Goal: Check status

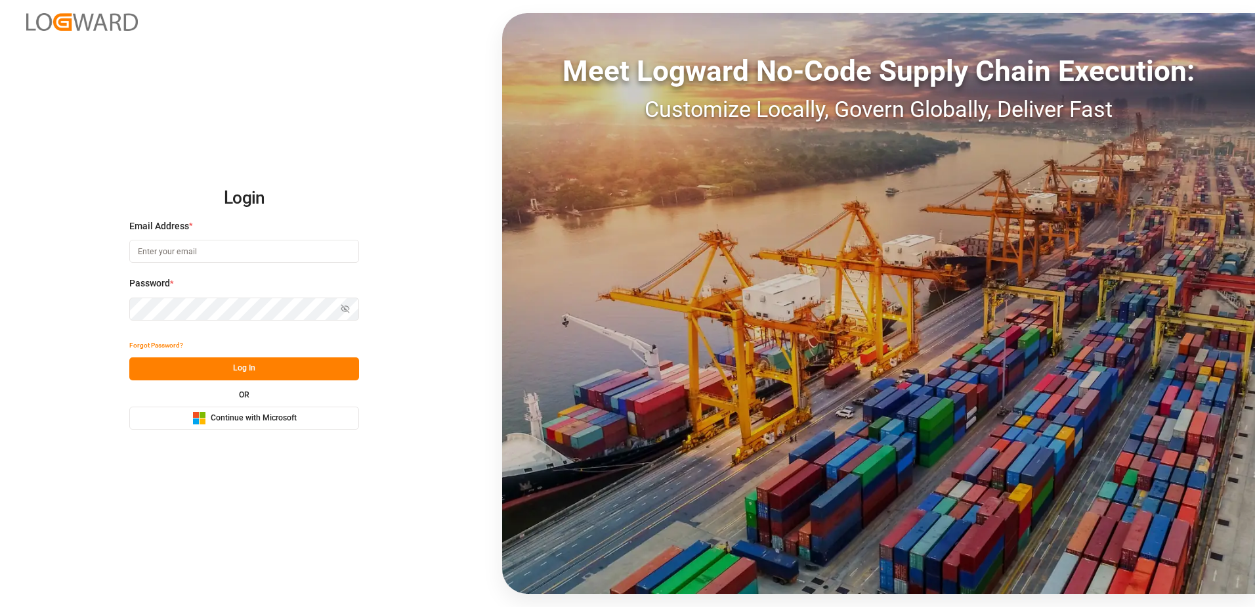
click at [221, 421] on span "Continue with Microsoft" at bounding box center [254, 418] width 86 height 12
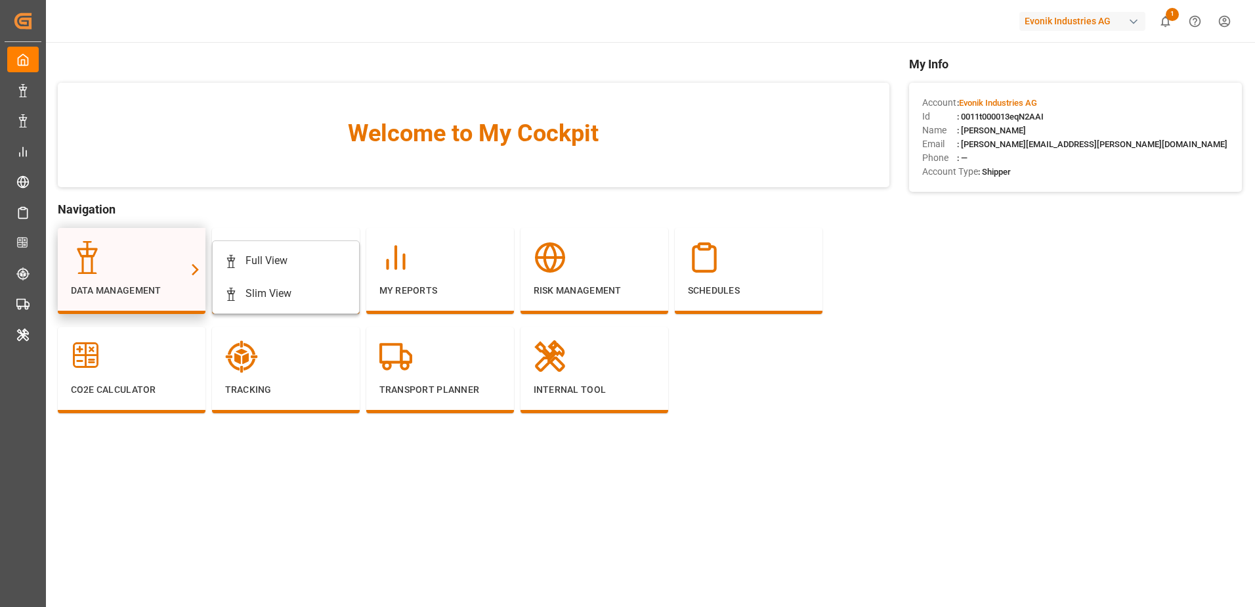
click at [105, 251] on div at bounding box center [131, 257] width 121 height 33
click at [336, 258] on div "Full View" at bounding box center [286, 261] width 123 height 16
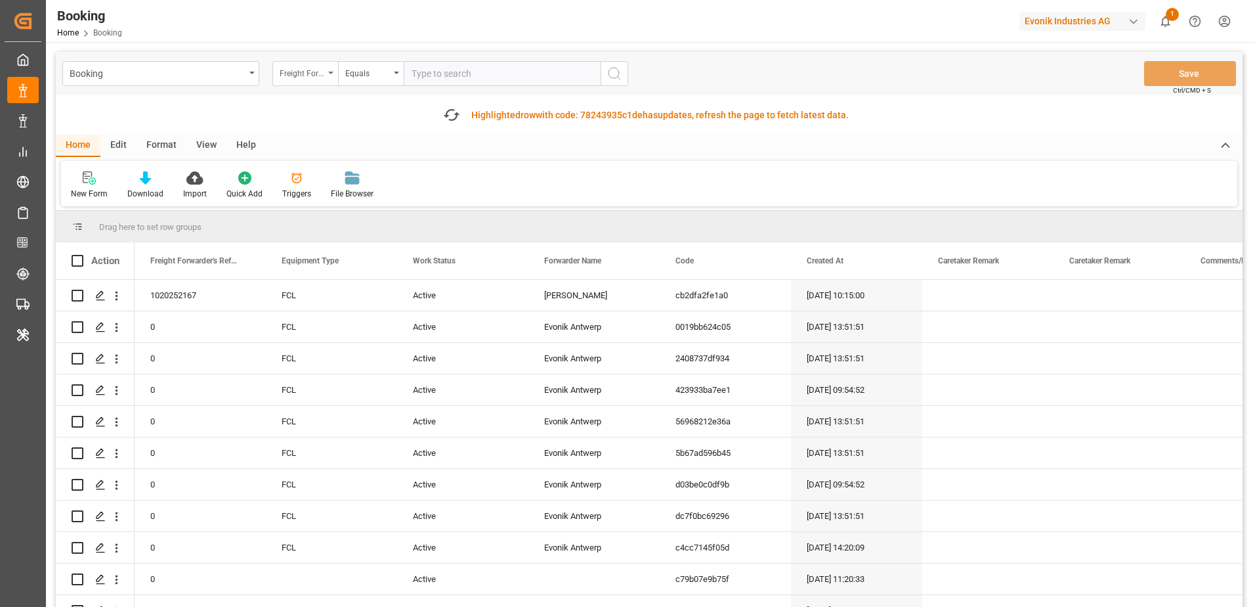
click at [311, 80] on div "Freight Forwarder's Reference No." at bounding box center [305, 73] width 66 height 25
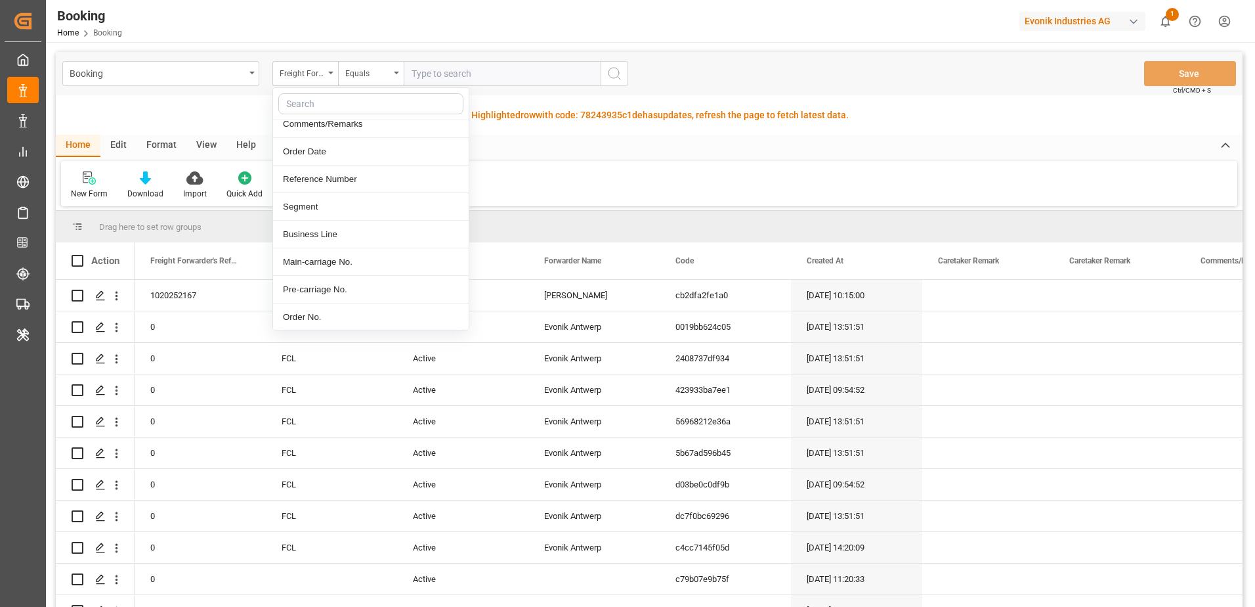
scroll to position [263, 0]
click at [363, 225] on div "Main-carriage No." at bounding box center [371, 230] width 196 height 28
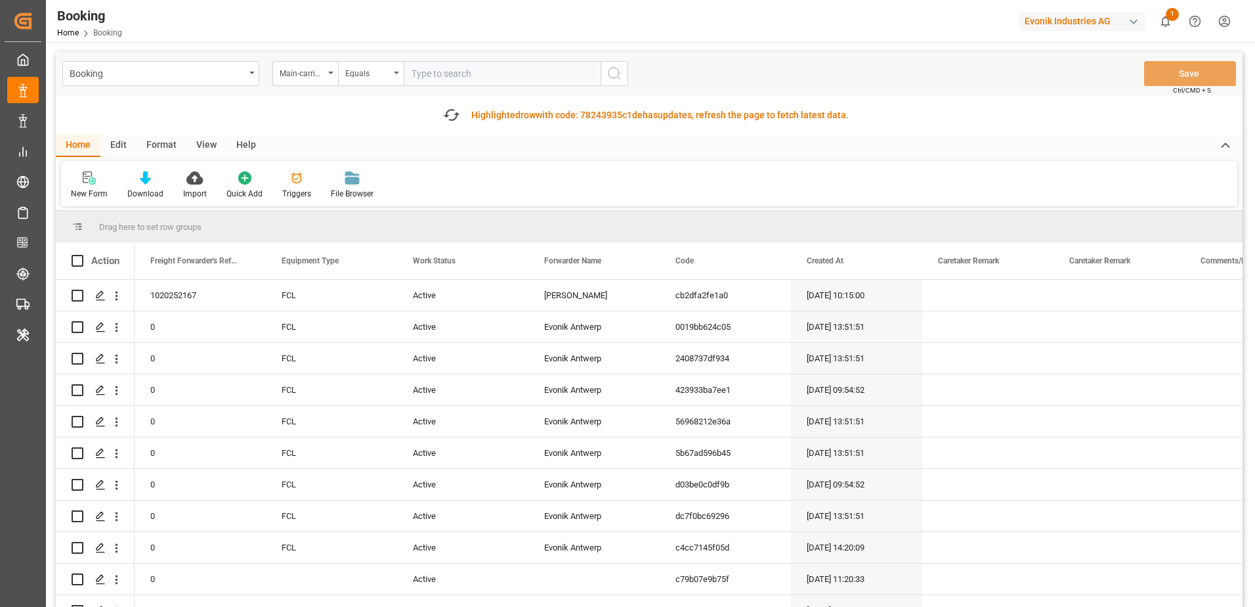
click at [443, 77] on input "text" at bounding box center [502, 73] width 197 height 25
paste input "4006721549"
type input "4006721549"
click at [620, 73] on icon "search button" at bounding box center [615, 74] width 16 height 16
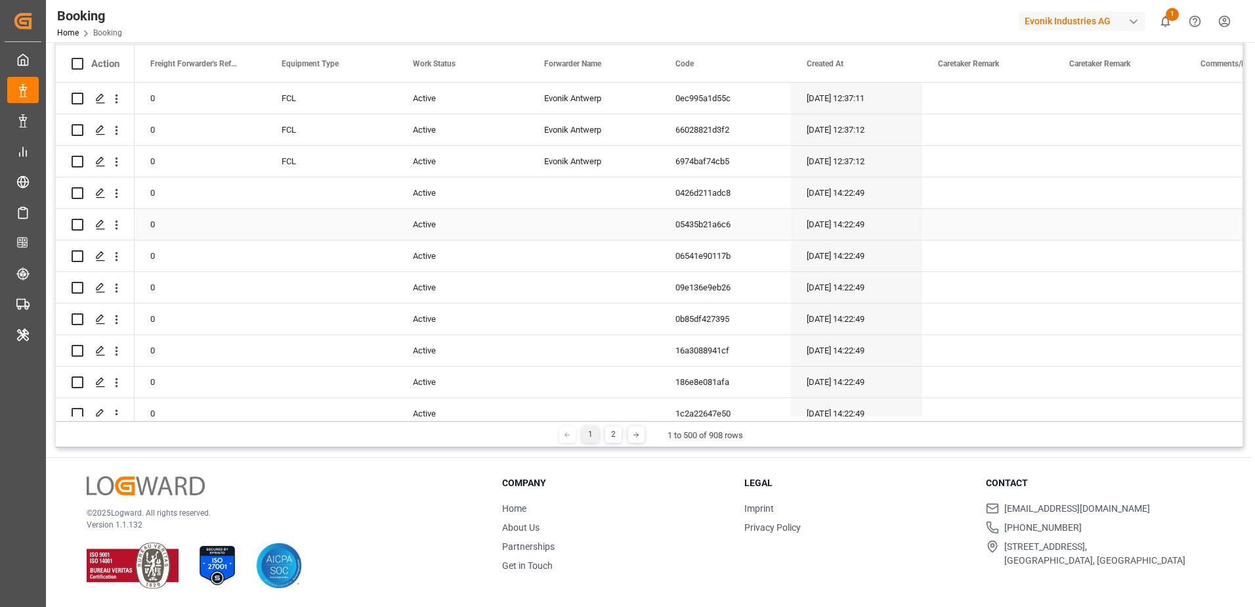
scroll to position [63, 0]
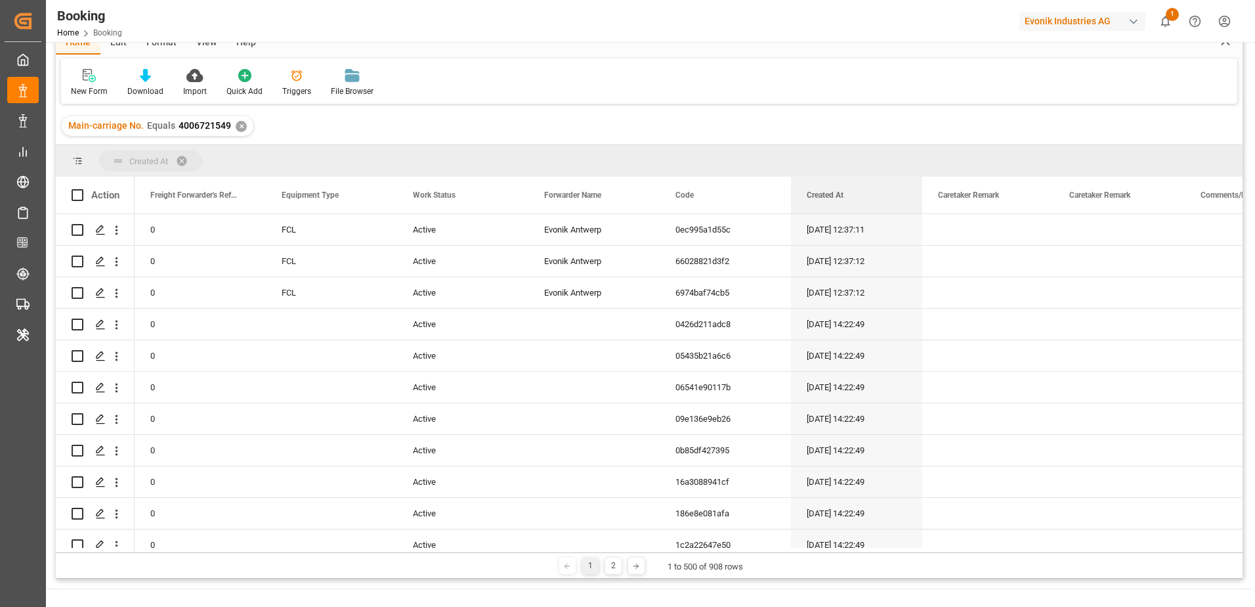
drag, startPoint x: 817, startPoint y: 188, endPoint x: 759, endPoint y: 156, distance: 65.8
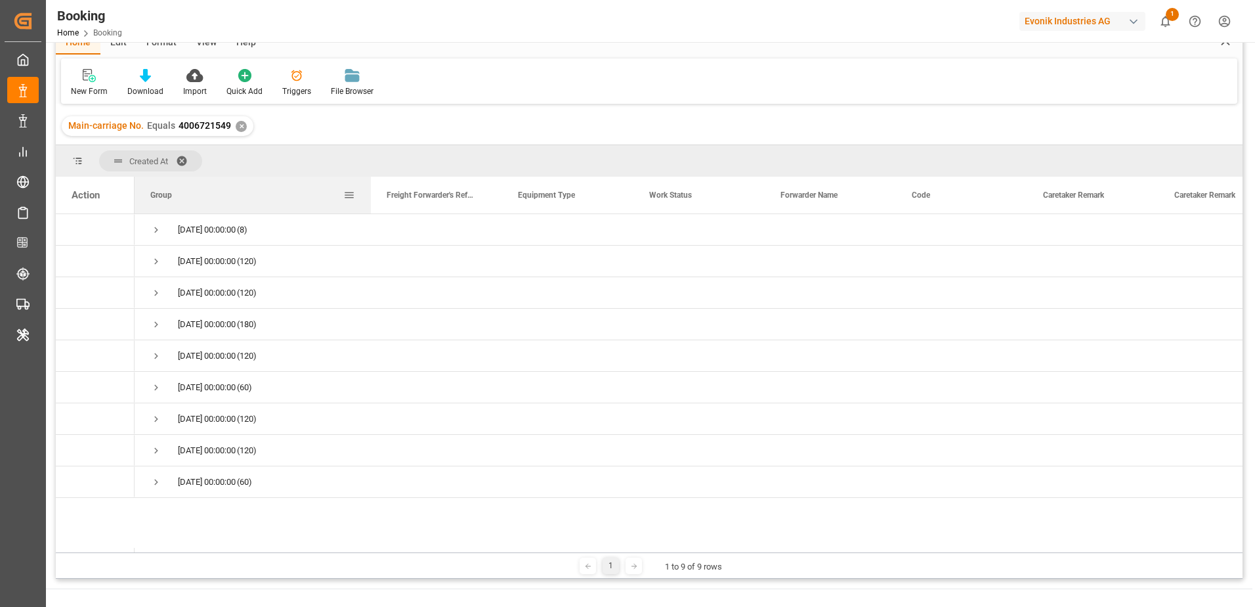
drag, startPoint x: 263, startPoint y: 198, endPoint x: 368, endPoint y: 190, distance: 105.3
click at [368, 190] on div at bounding box center [370, 195] width 5 height 37
click at [151, 229] on span "Press SPACE to select this row." at bounding box center [156, 230] width 12 height 12
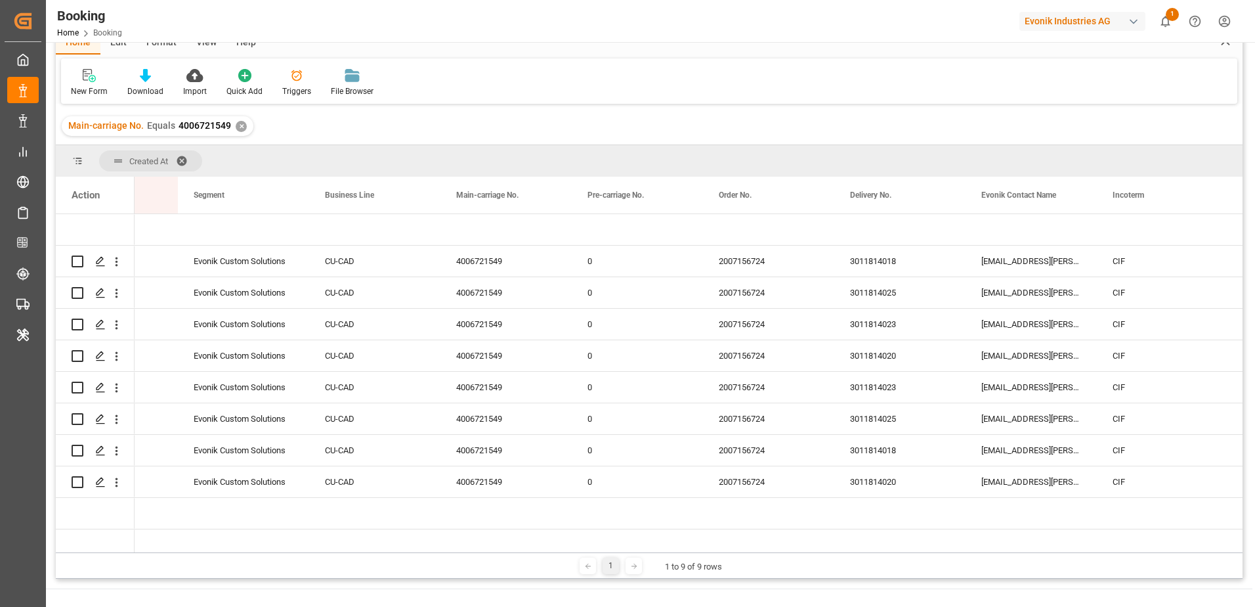
scroll to position [0, 0]
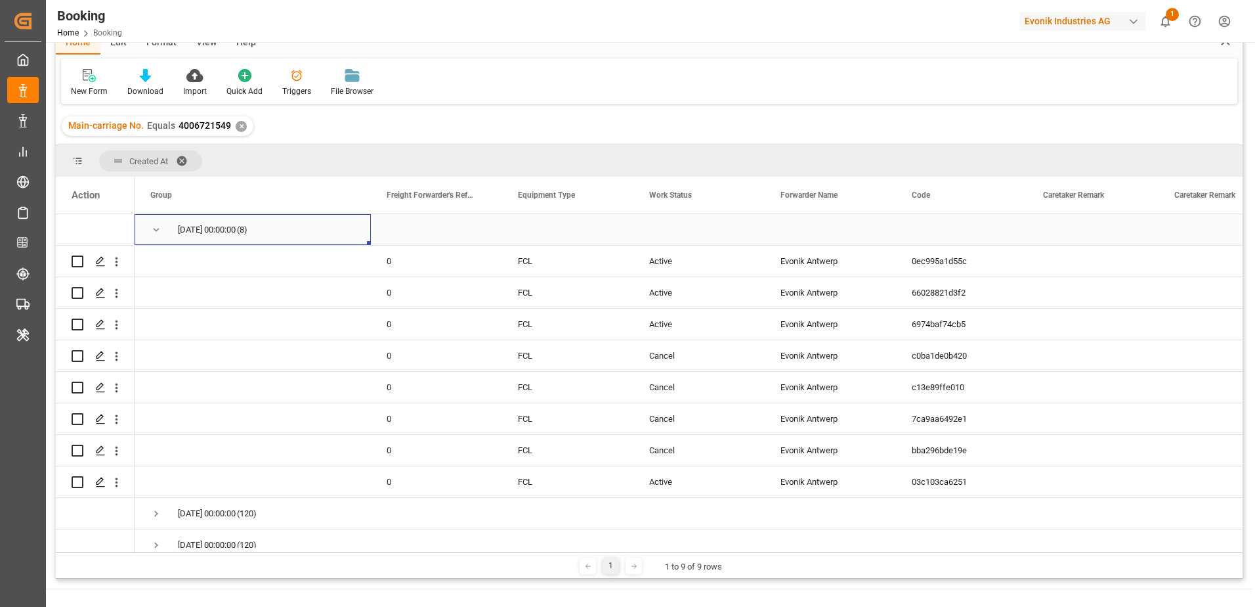
click at [156, 227] on span "Press SPACE to select this row." at bounding box center [156, 230] width 12 height 12
